Goal: Information Seeking & Learning: Learn about a topic

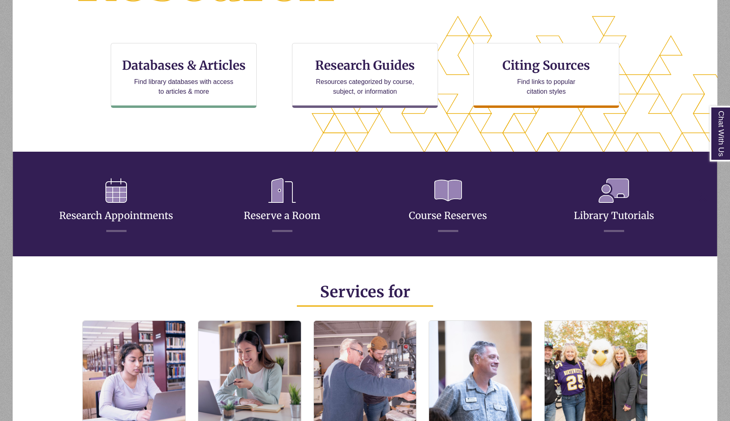
scroll to position [197, 636]
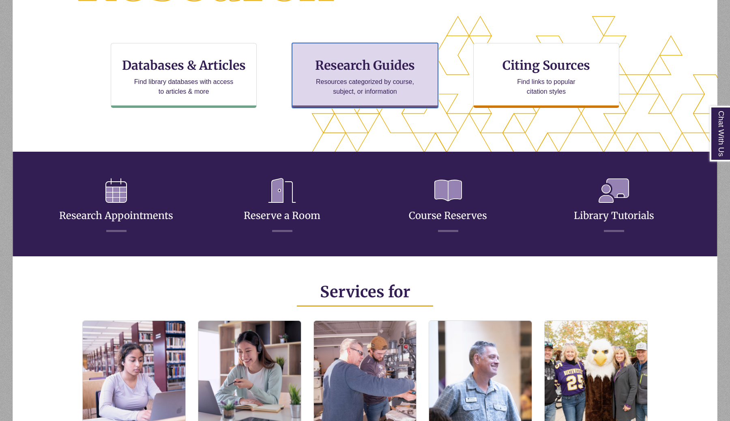
click at [334, 77] on p "Resources categorized by course, subject, or information" at bounding box center [365, 86] width 106 height 19
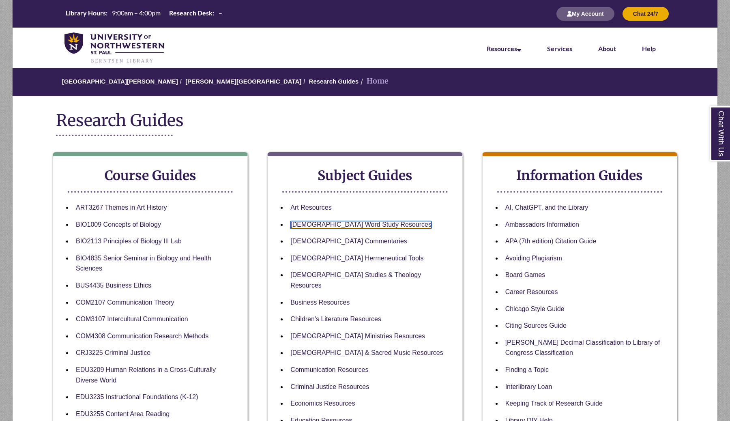
click at [332, 223] on link "Bible Word Study Resources" at bounding box center [360, 225] width 141 height 8
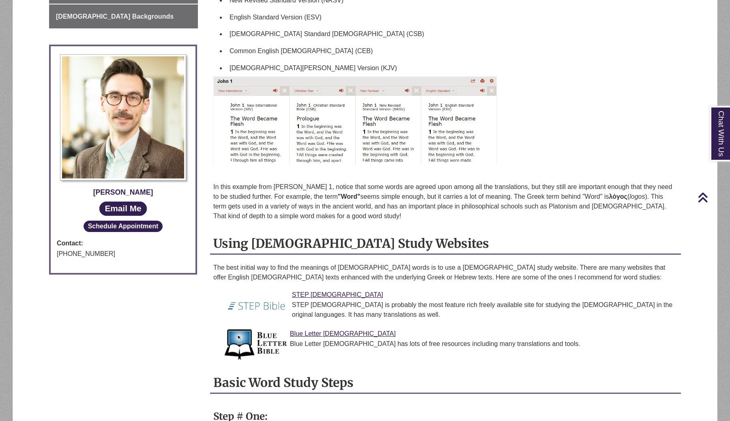
scroll to position [368, 0]
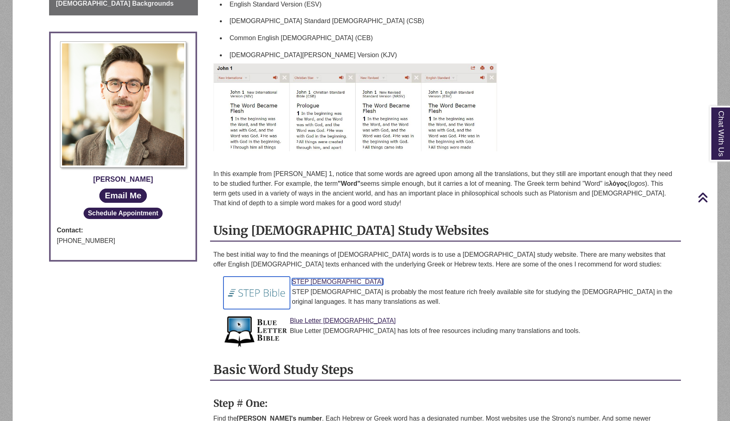
click at [303, 283] on link "STEP Bible" at bounding box center [337, 281] width 91 height 7
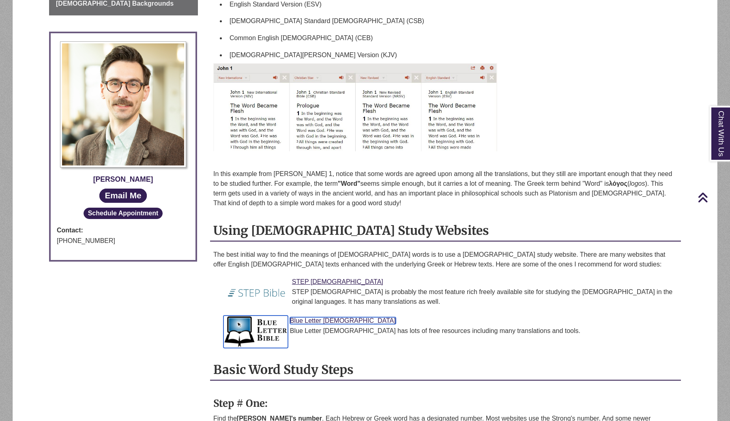
click at [319, 321] on link "Blue Letter Bible" at bounding box center [343, 320] width 106 height 7
